Goal: Task Accomplishment & Management: Use online tool/utility

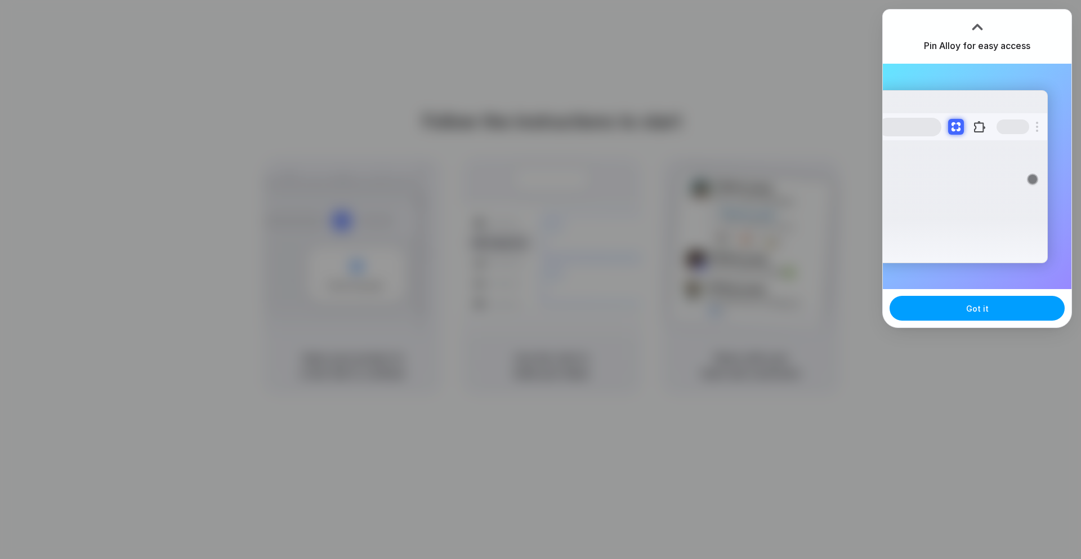
click at [937, 303] on button "Got it" at bounding box center [977, 308] width 175 height 25
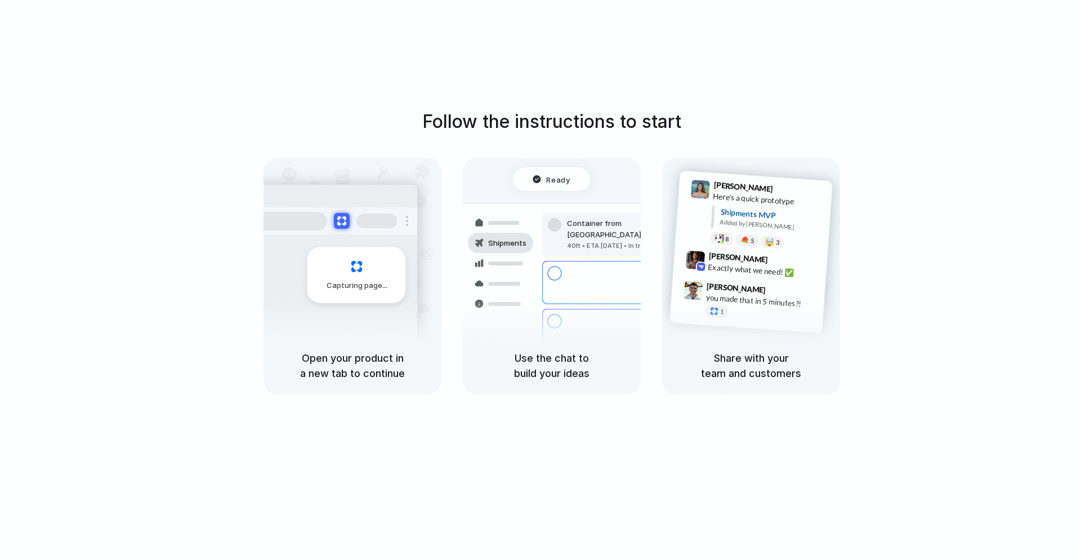
click at [752, 73] on div "Follow the instructions to start Capturing page Open your product in a new tab …" at bounding box center [552, 290] width 1104 height 581
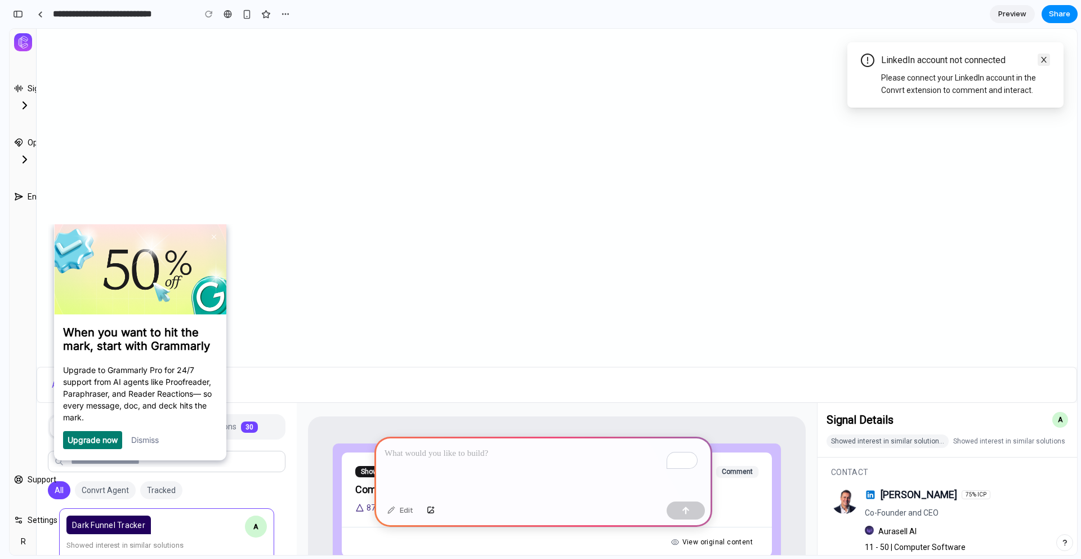
click at [1040, 60] on icon "close" at bounding box center [1044, 60] width 8 height 8
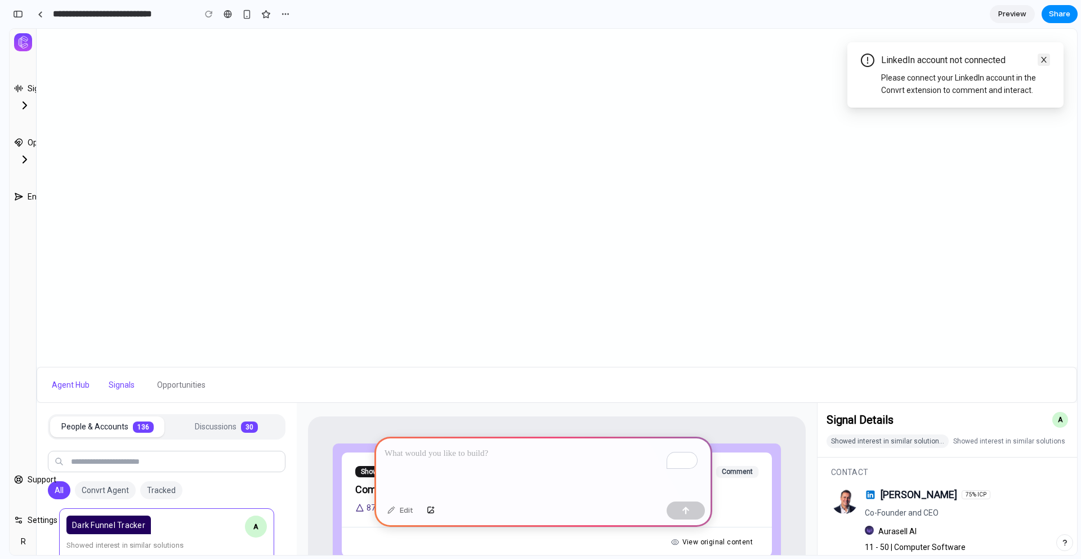
click at [1040, 61] on icon "close" at bounding box center [1044, 60] width 8 height 8
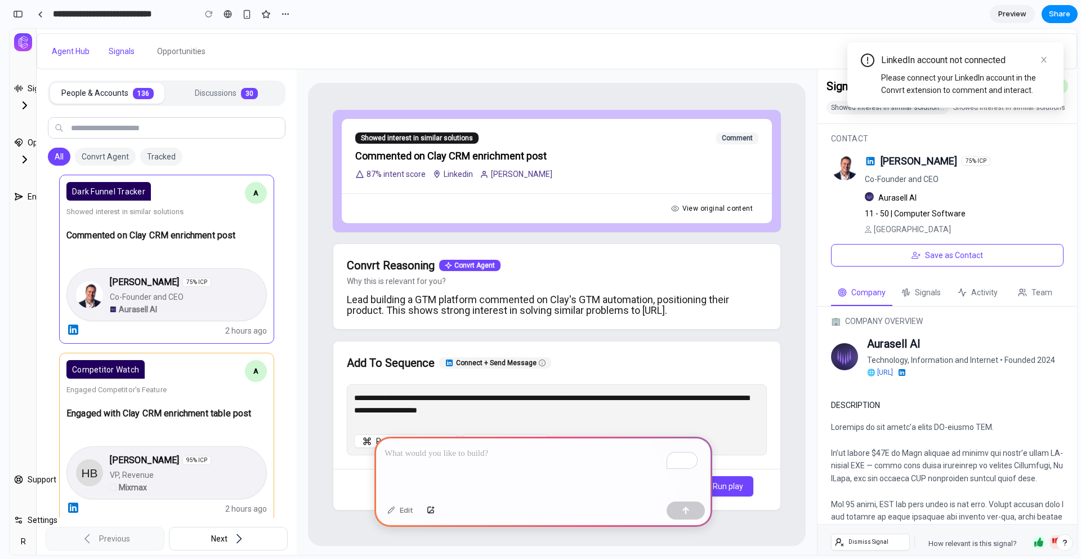
scroll to position [338, 0]
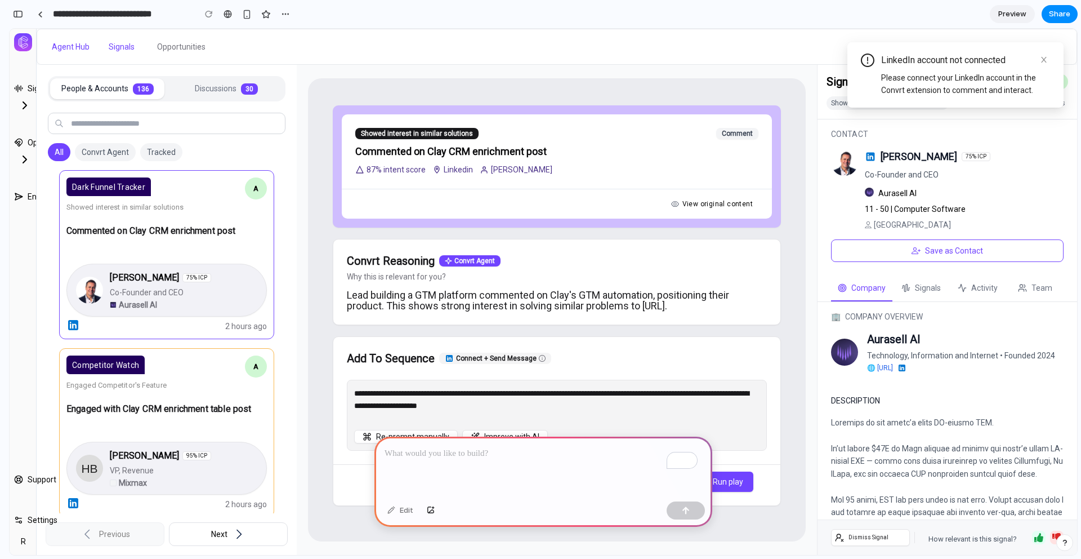
click at [494, 466] on div "To enrich screen reader interactions, please activate Accessibility in Grammarl…" at bounding box center [544, 467] width 338 height 60
click at [26, 92] on button "Signals" at bounding box center [33, 88] width 39 height 20
click at [24, 105] on icon at bounding box center [25, 106] width 14 height 14
click at [509, 460] on div "To enrich screen reader interactions, please activate Accessibility in Grammarl…" at bounding box center [544, 467] width 338 height 60
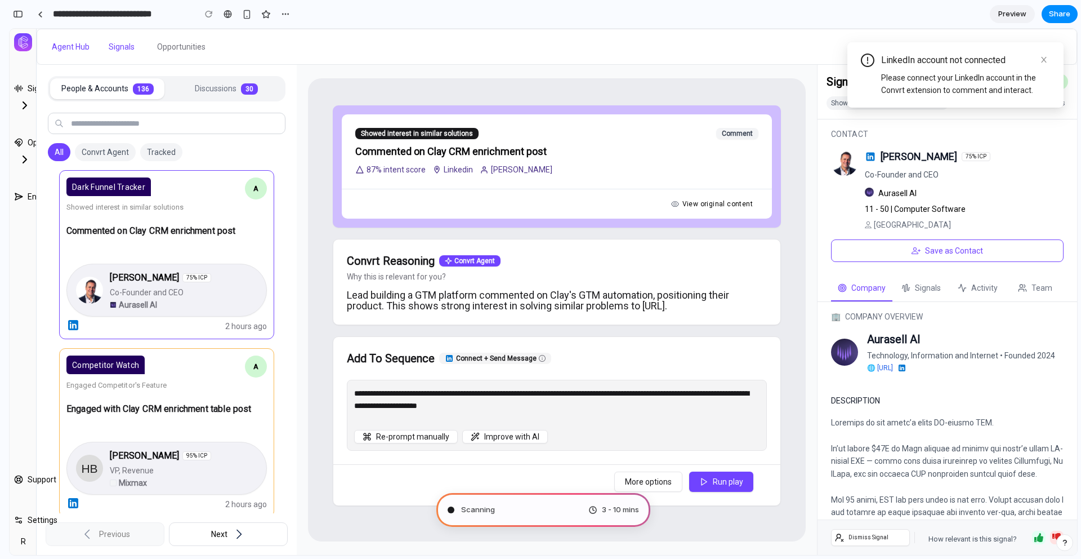
type input "**********"
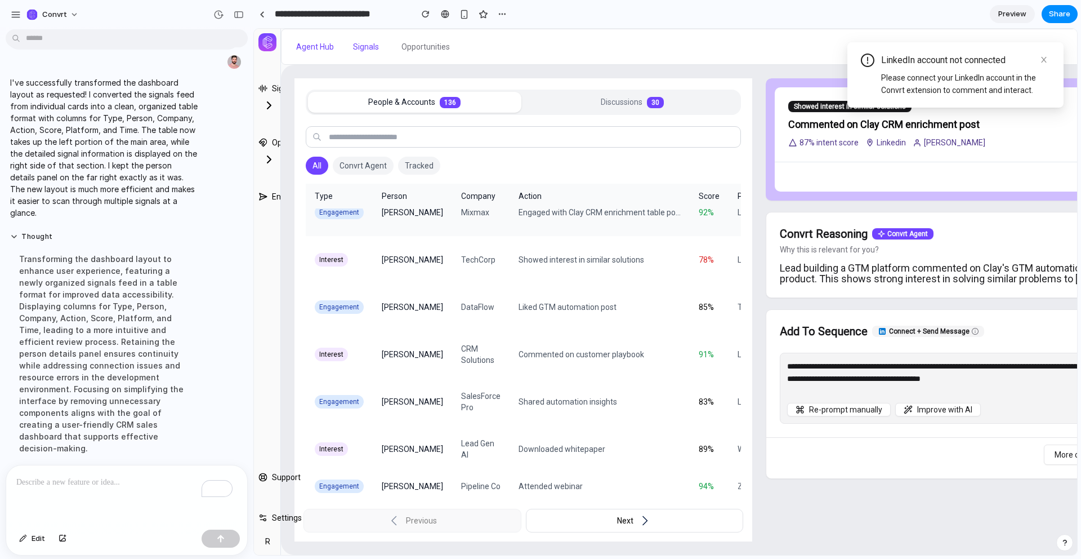
scroll to position [0, 0]
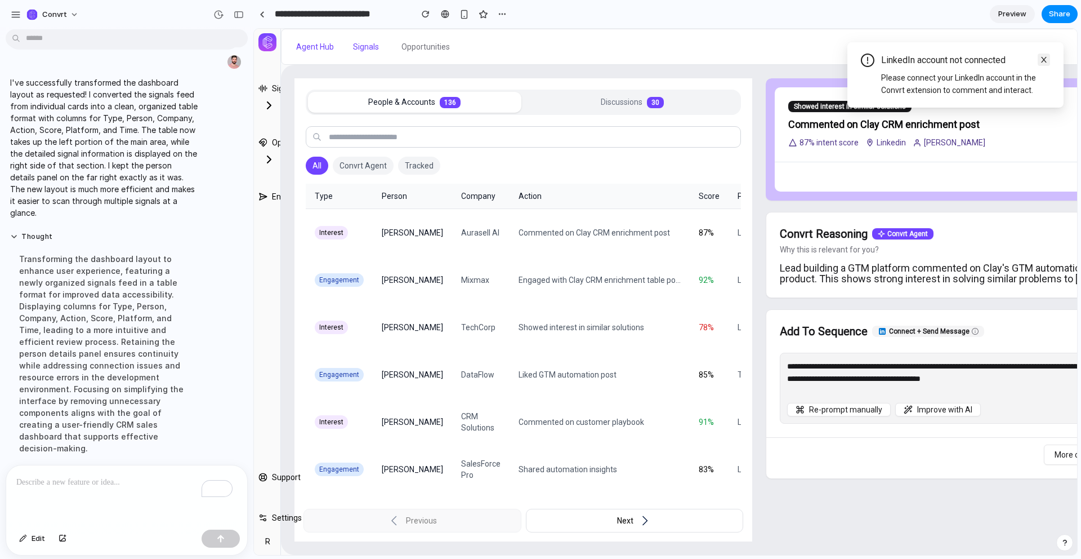
click at [1044, 62] on icon at bounding box center [1044, 60] width 8 height 8
click at [601, 108] on span "Discussions" at bounding box center [622, 102] width 42 height 12
click at [514, 235] on td "Commented on Clay CRM enrichment post" at bounding box center [600, 233] width 180 height 48
click at [87, 496] on div "To enrich screen reader interactions, please activate Accessibility in Grammarl…" at bounding box center [126, 495] width 241 height 60
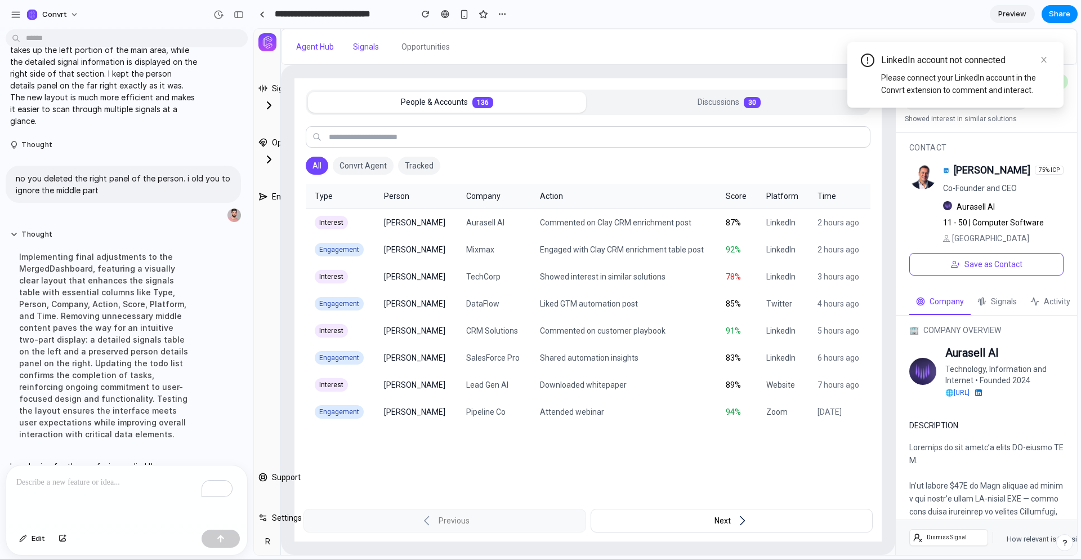
scroll to position [312, 0]
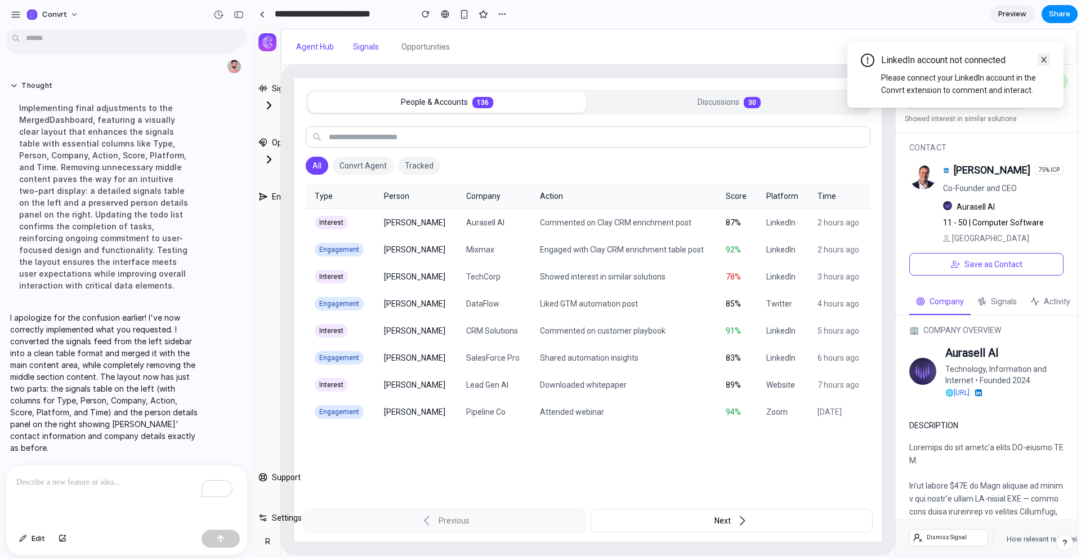
click at [1039, 57] on link at bounding box center [1044, 60] width 12 height 12
click at [479, 241] on td "Mixmax" at bounding box center [494, 249] width 74 height 27
click at [475, 229] on td "Aurasell AI" at bounding box center [494, 223] width 74 height 28
click at [137, 475] on p "To enrich screen reader interactions, please activate Accessibility in Grammarl…" at bounding box center [124, 482] width 216 height 14
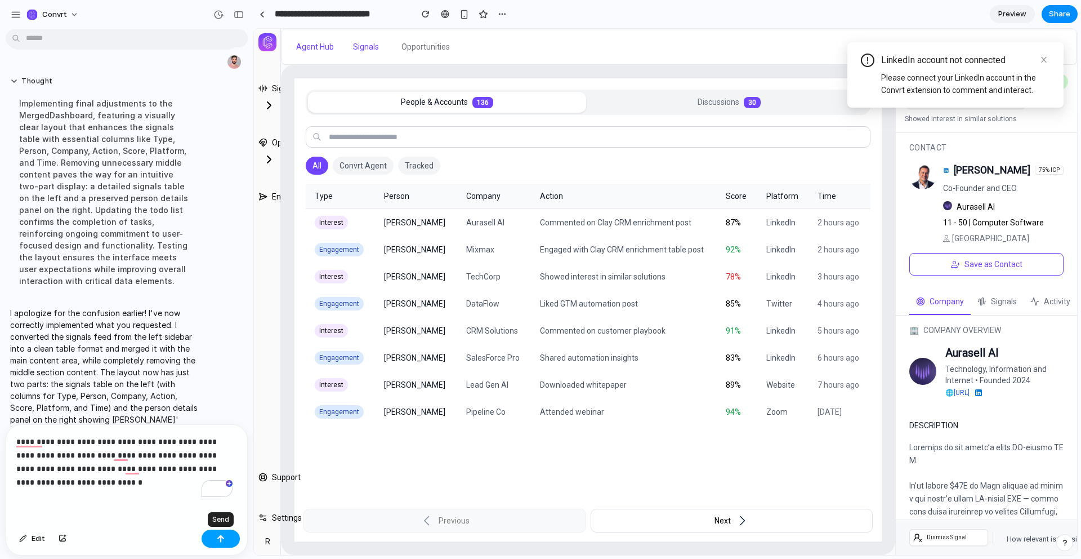
click at [227, 536] on button "button" at bounding box center [221, 538] width 38 height 18
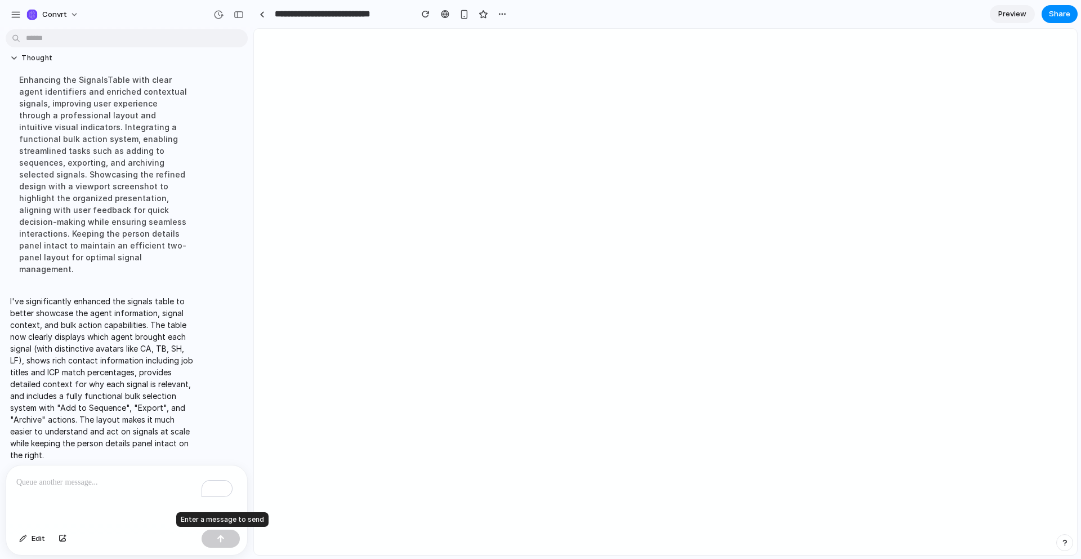
scroll to position [0, 0]
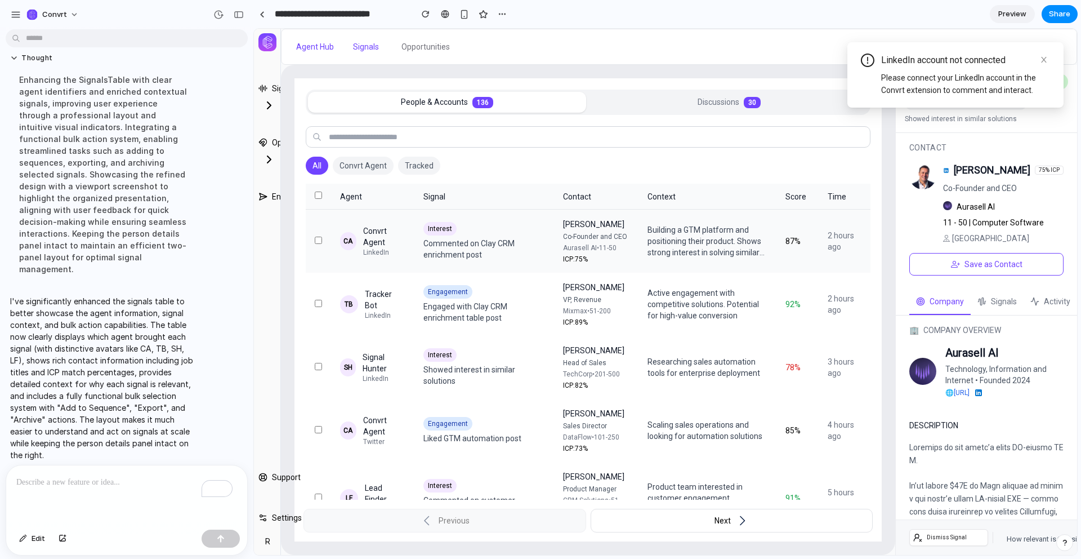
drag, startPoint x: 518, startPoint y: 247, endPoint x: 508, endPoint y: 257, distance: 15.1
click at [518, 247] on div "Commented on Clay CRM enrichment post" at bounding box center [485, 249] width 122 height 23
click at [475, 300] on div "Engagement Engaged with Clay CRM enrichment table post" at bounding box center [485, 304] width 122 height 38
click at [117, 487] on div "To enrich screen reader interactions, please activate Accessibility in Grammarl…" at bounding box center [126, 495] width 241 height 60
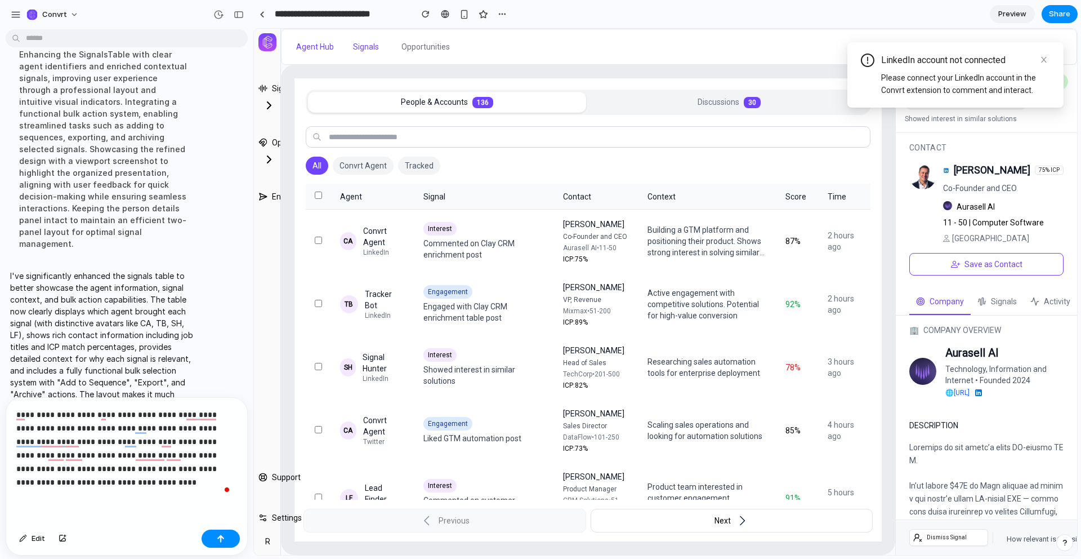
scroll to position [743, 0]
